Goal: Transaction & Acquisition: Purchase product/service

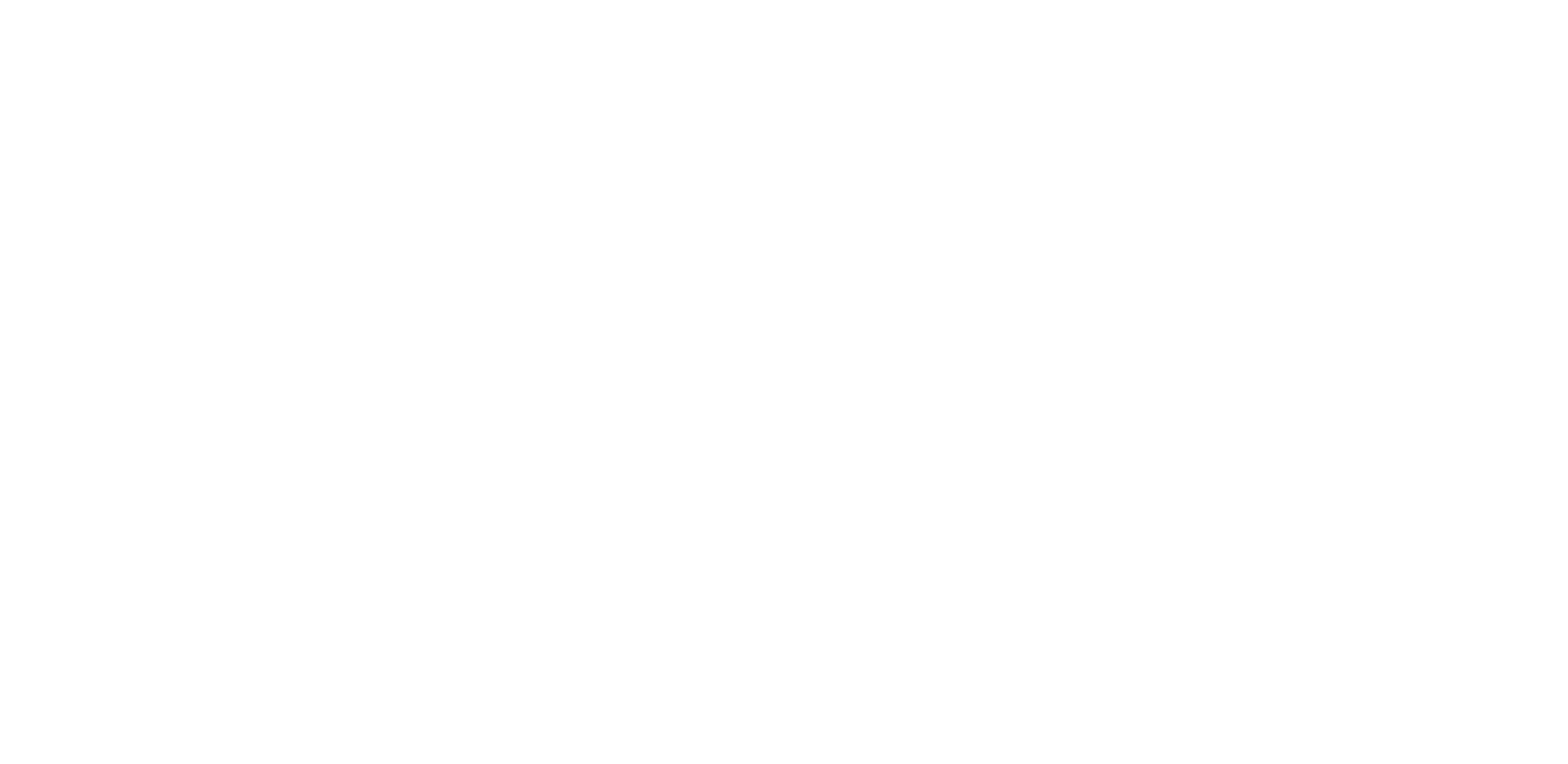
scroll to position [8, 0]
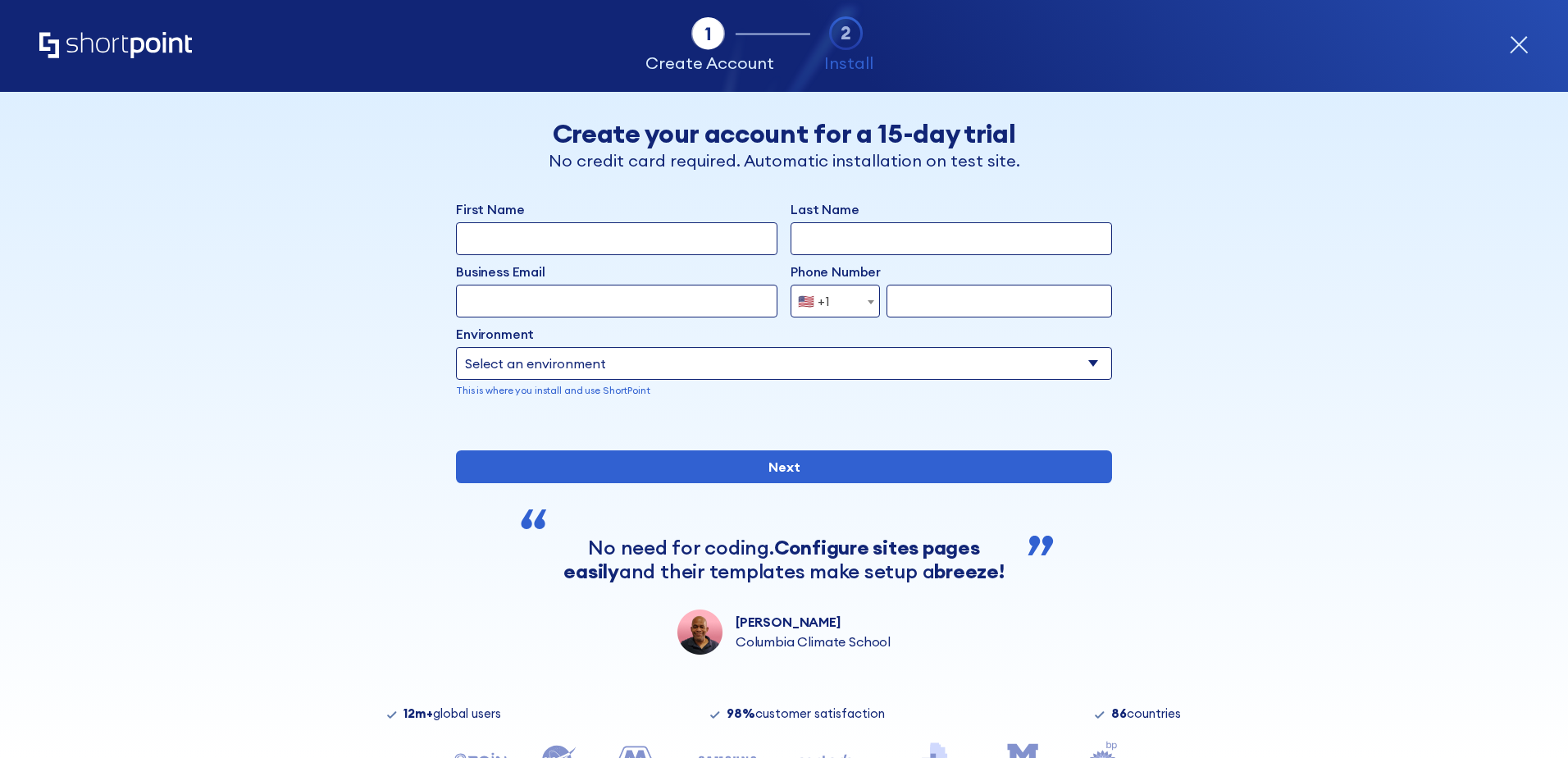
click at [136, 46] on icon "Home" at bounding box center [115, 44] width 153 height 26
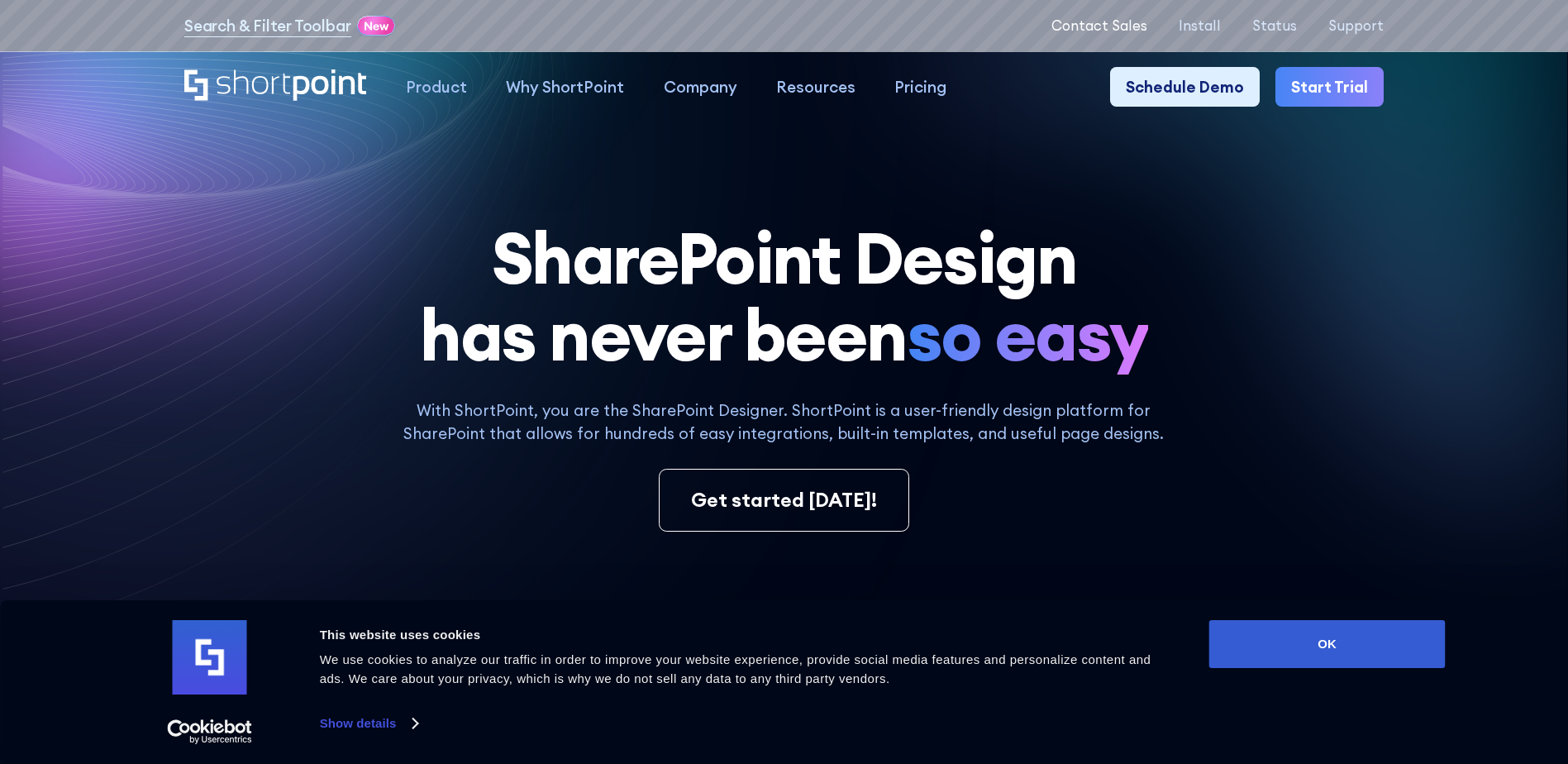
click at [1145, 33] on p "Contact Sales" at bounding box center [1098, 25] width 95 height 15
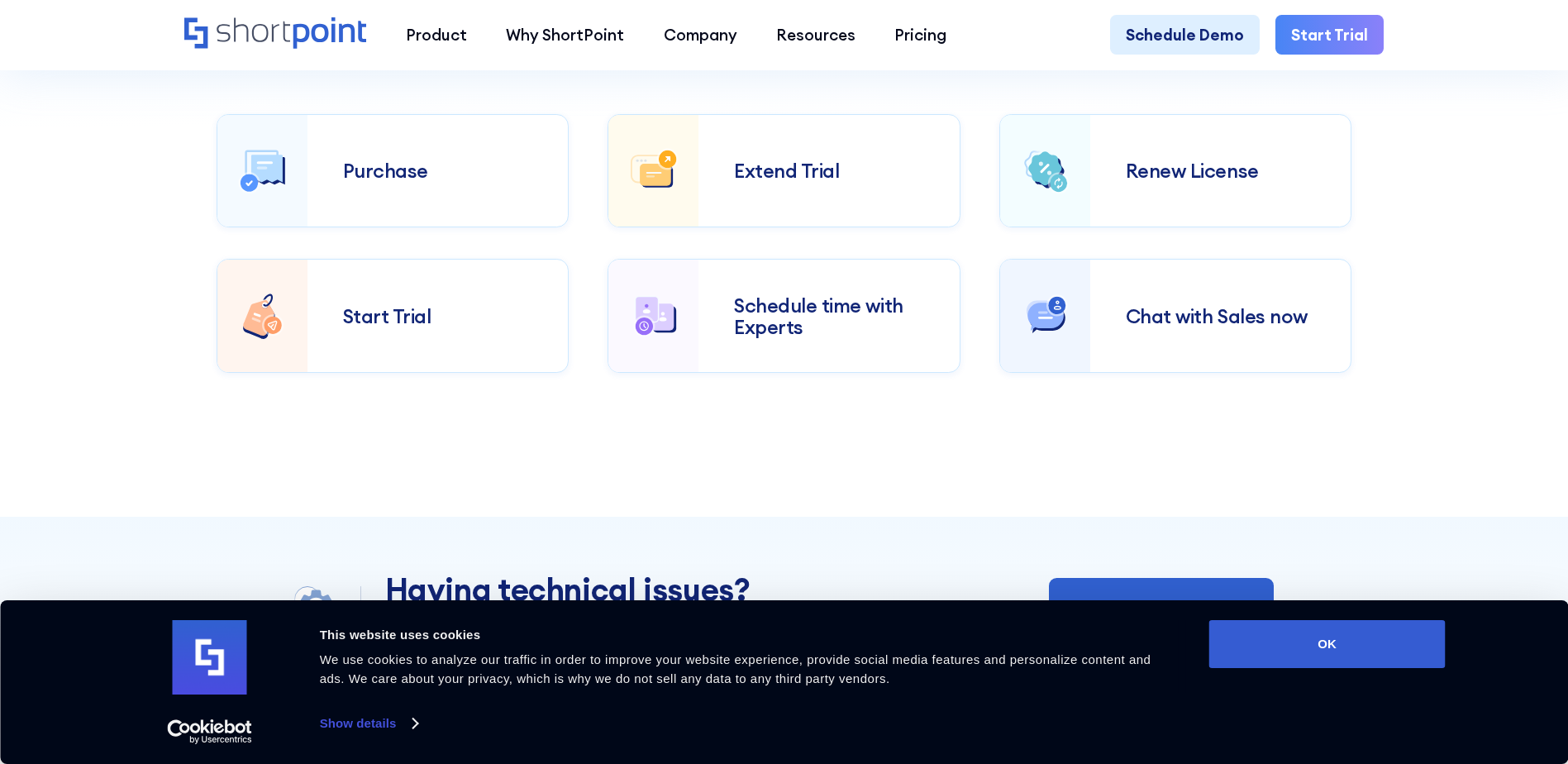
scroll to position [662, 0]
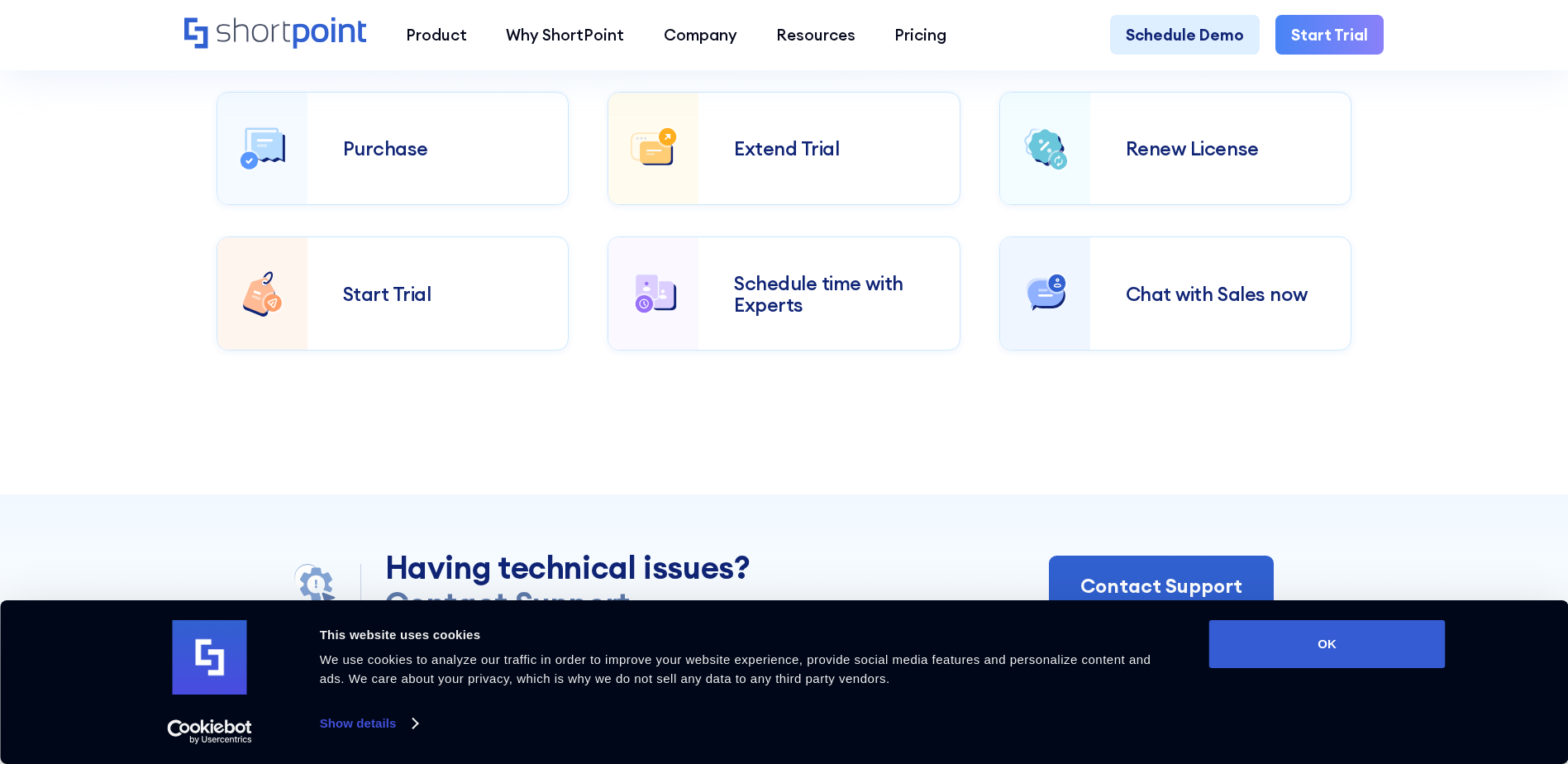
click at [361, 157] on div "Purchase" at bounding box center [437, 148] width 261 height 92
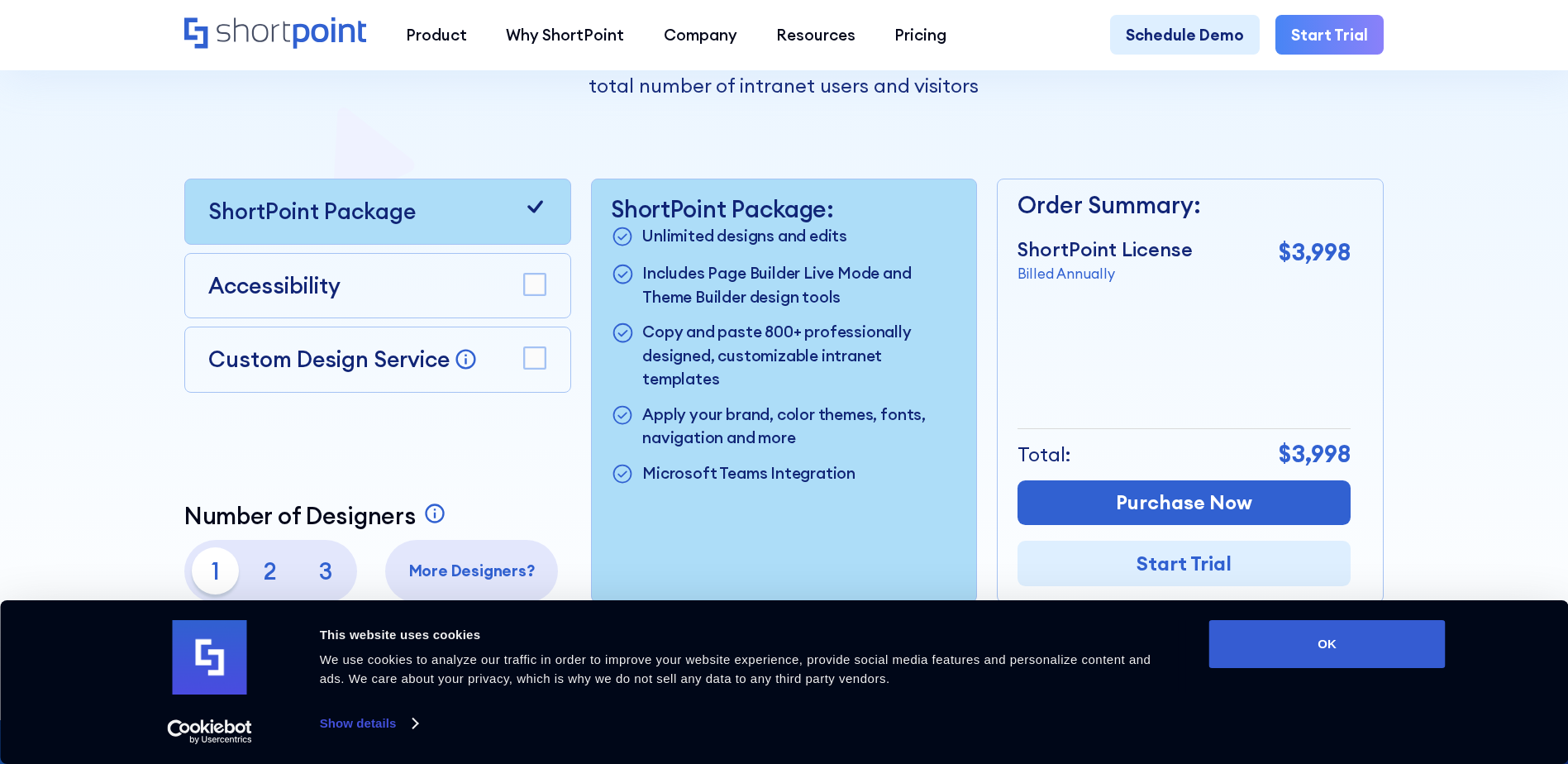
scroll to position [496, 0]
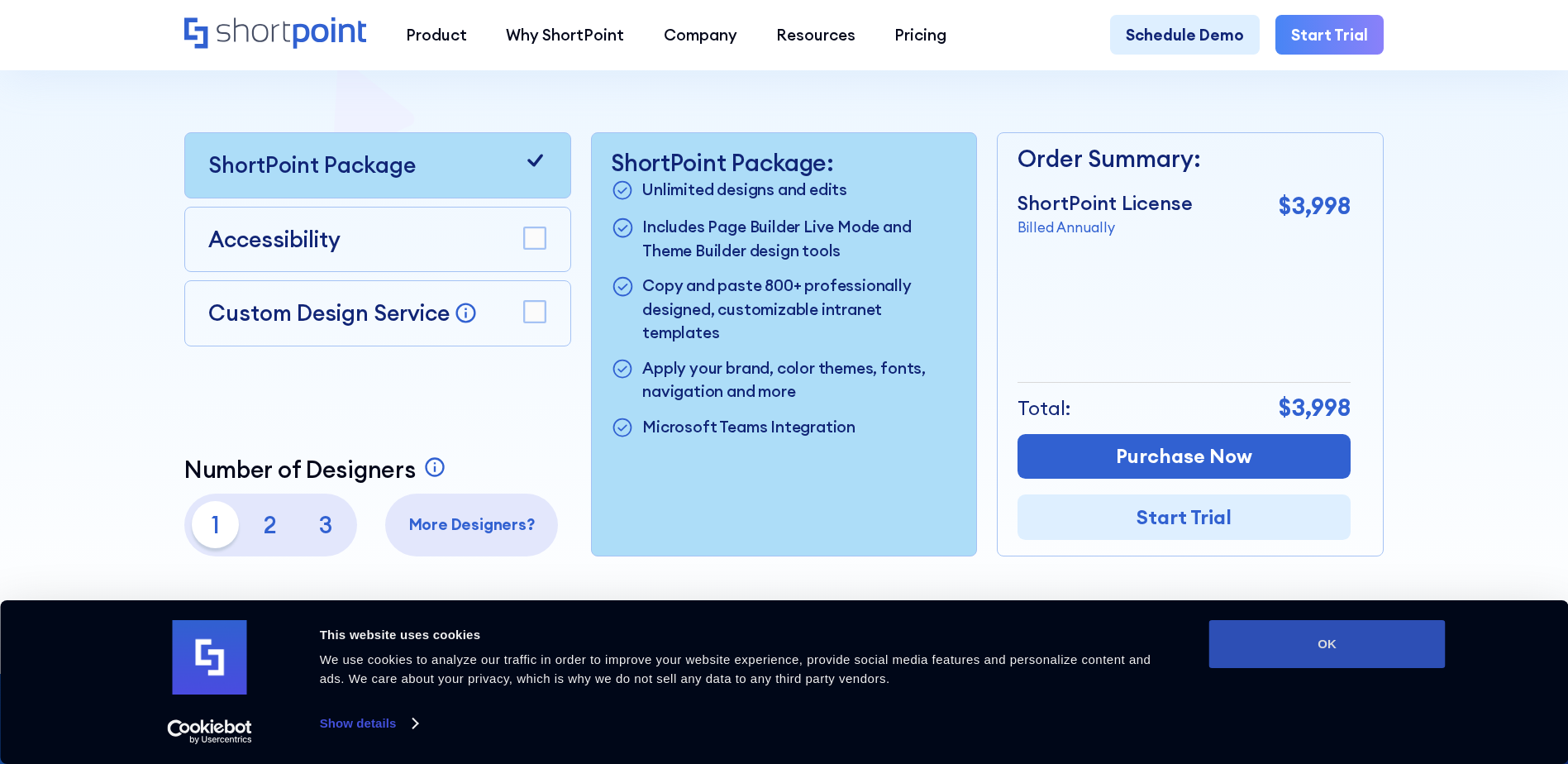
drag, startPoint x: 1366, startPoint y: 653, endPoint x: 1356, endPoint y: 651, distance: 10.2
click at [1366, 651] on button "OK" at bounding box center [1327, 644] width 237 height 48
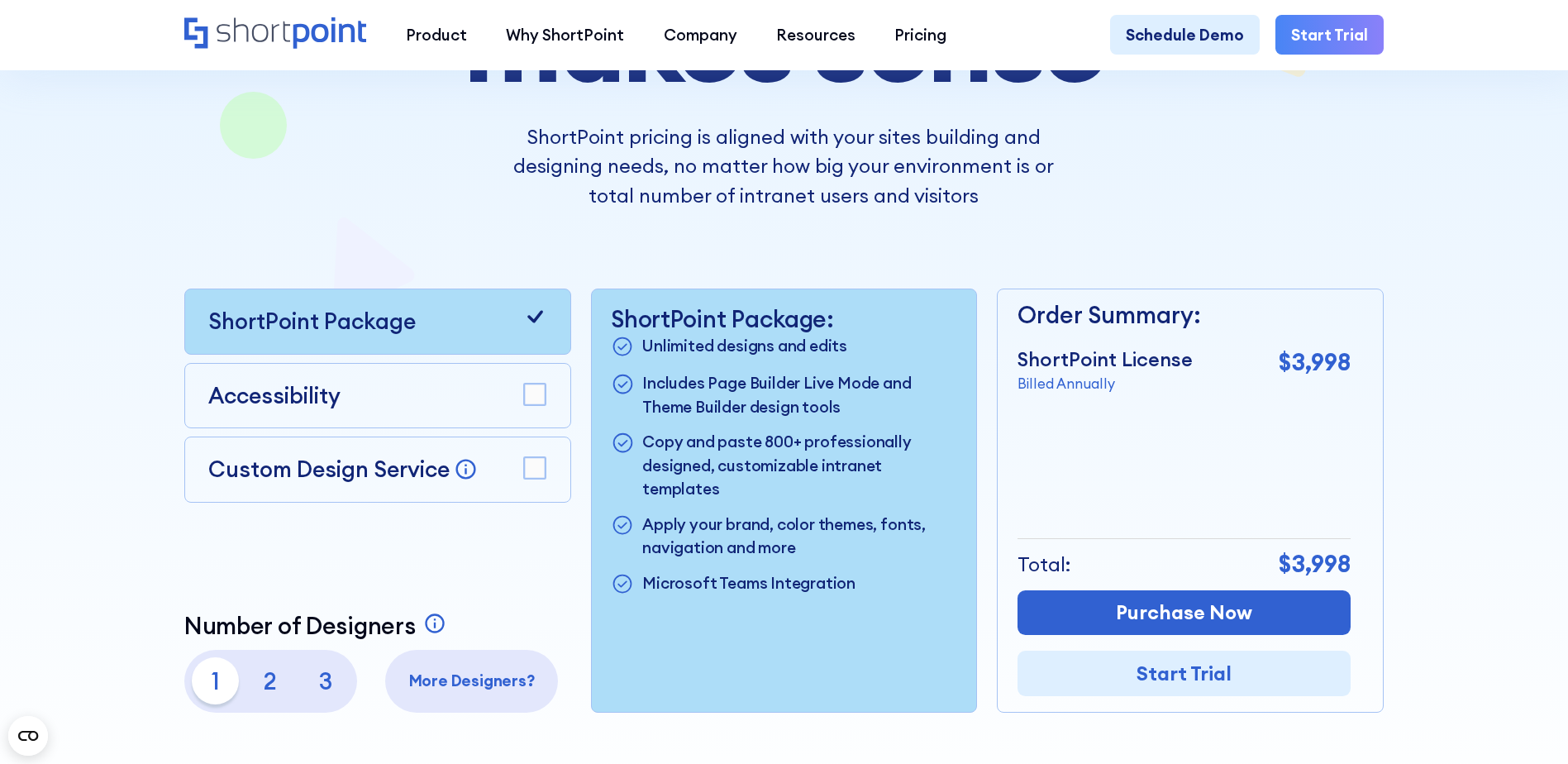
scroll to position [330, 0]
